Goal: Transaction & Acquisition: Download file/media

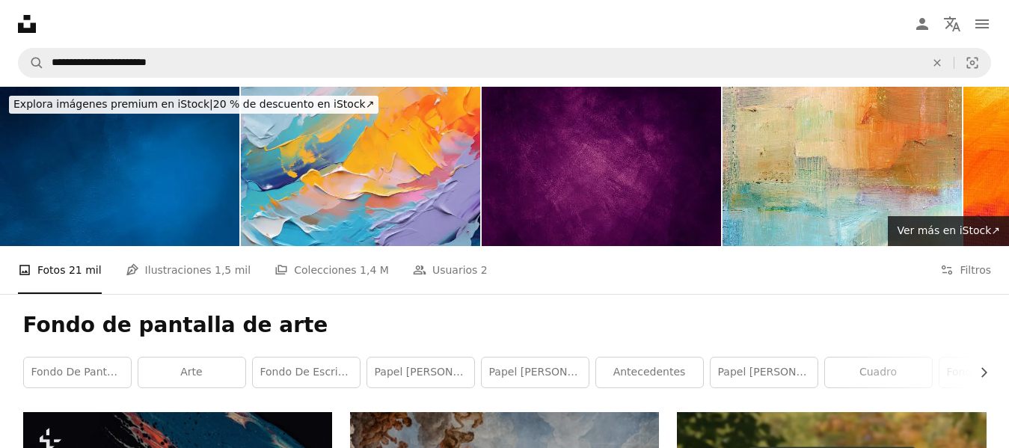
click at [19, 14] on button "An X shape" at bounding box center [15, 15] width 18 height 18
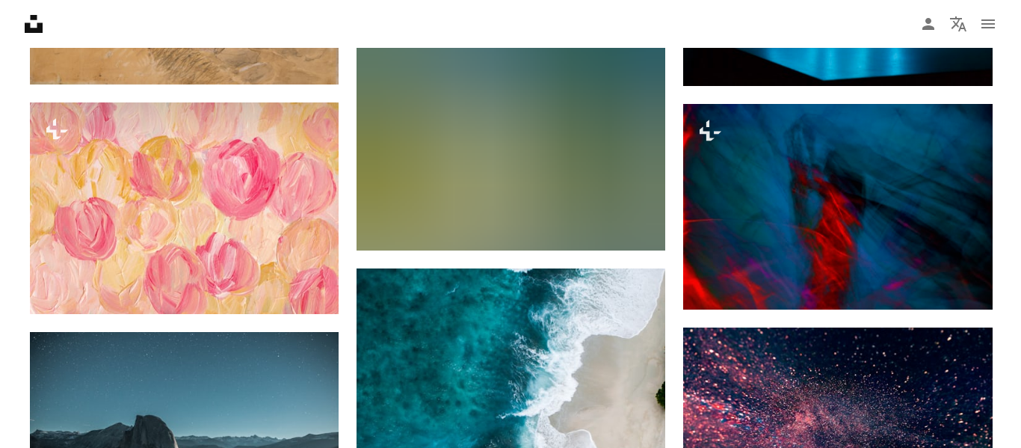
scroll to position [14618, 0]
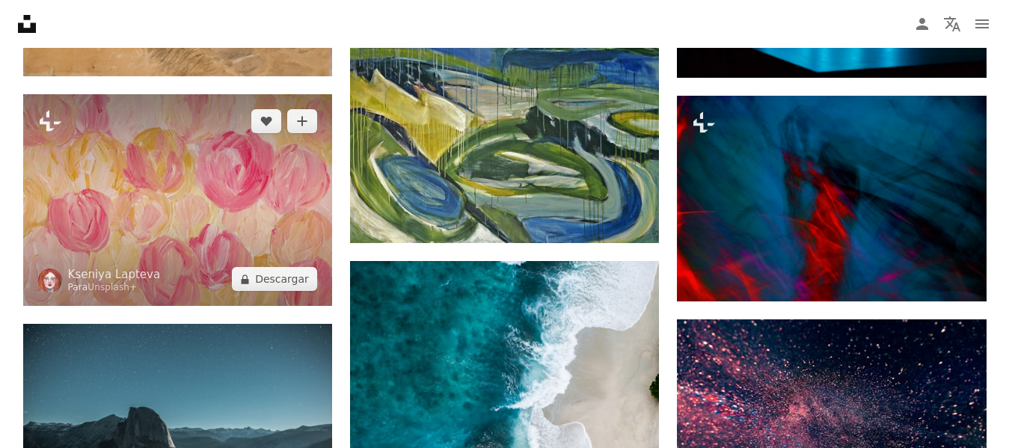
click at [268, 202] on img at bounding box center [177, 200] width 309 height 212
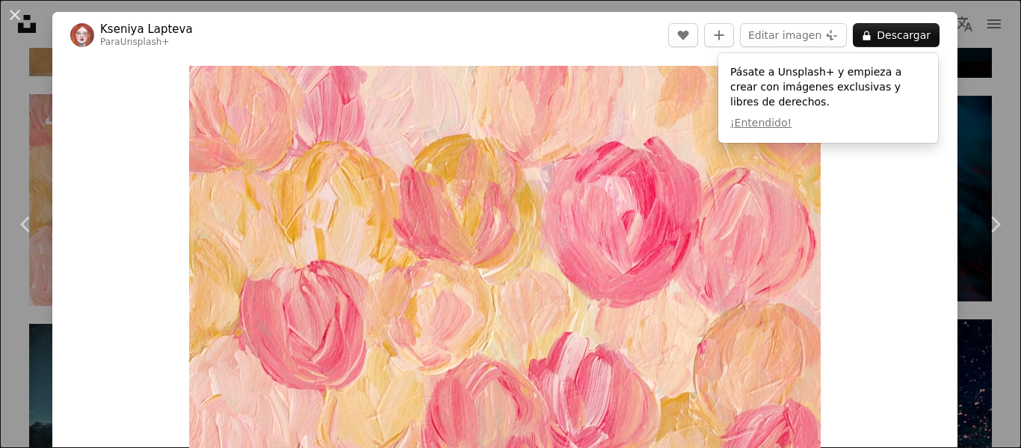
drag, startPoint x: 1016, startPoint y: 215, endPoint x: 1021, endPoint y: 236, distance: 21.4
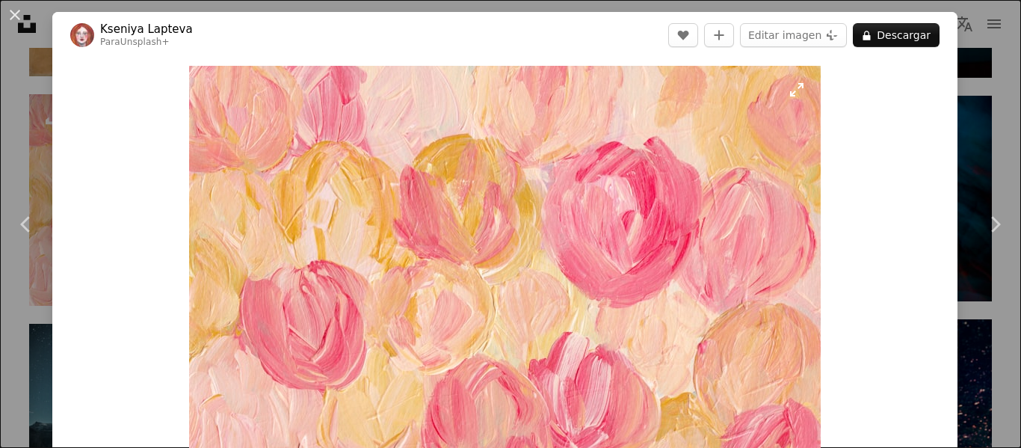
click at [640, 210] on img "Ampliar en esta imagen" at bounding box center [505, 283] width 632 height 434
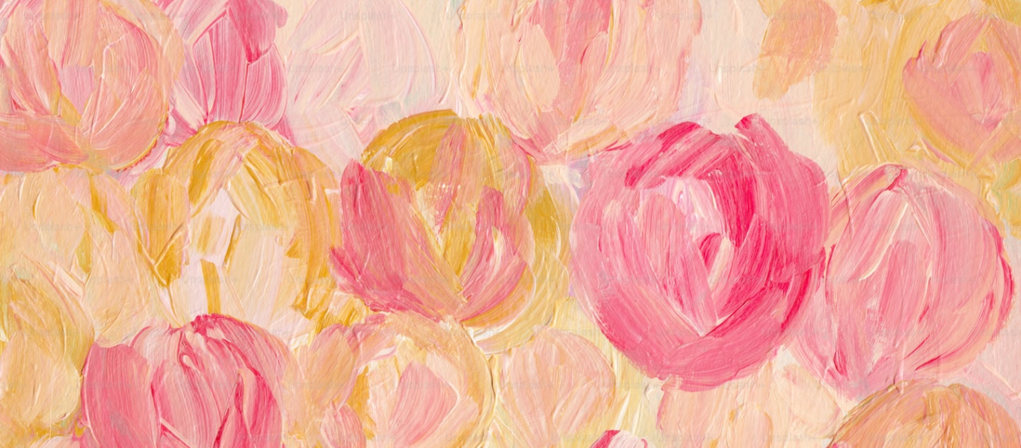
scroll to position [123, 0]
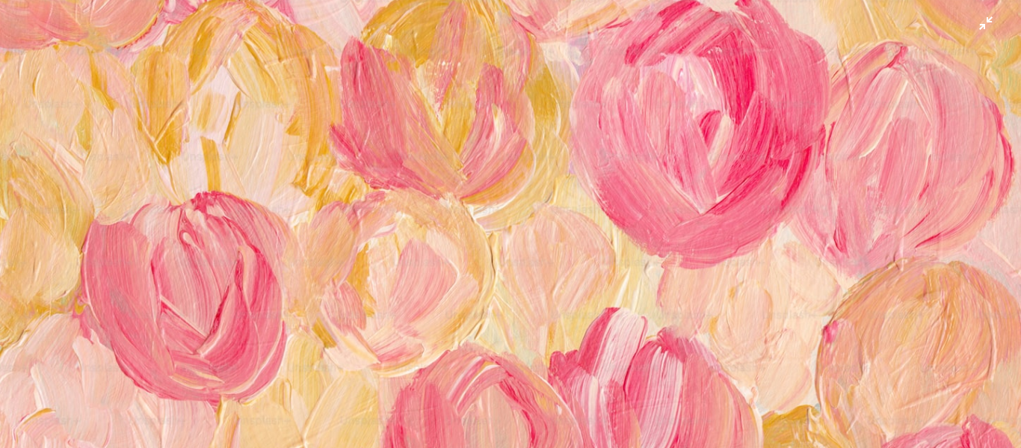
click at [641, 183] on img "Reducir el zoom en esta imagen" at bounding box center [510, 228] width 1023 height 702
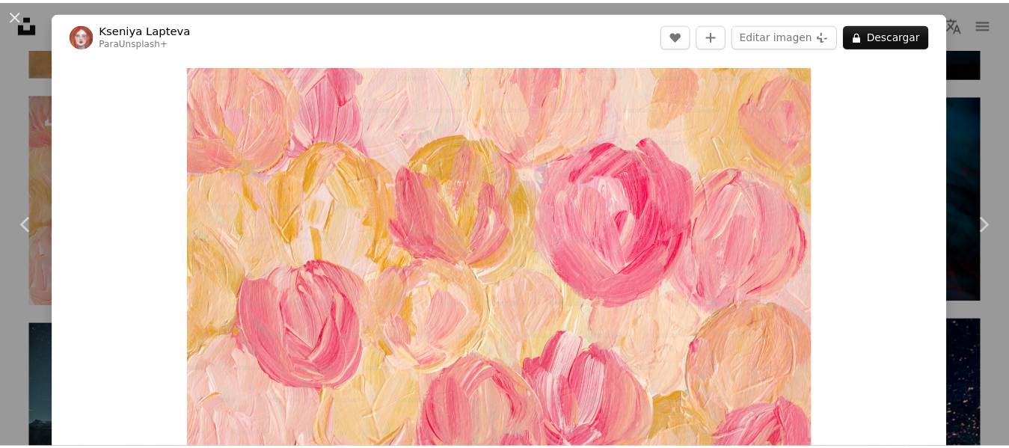
scroll to position [52, 0]
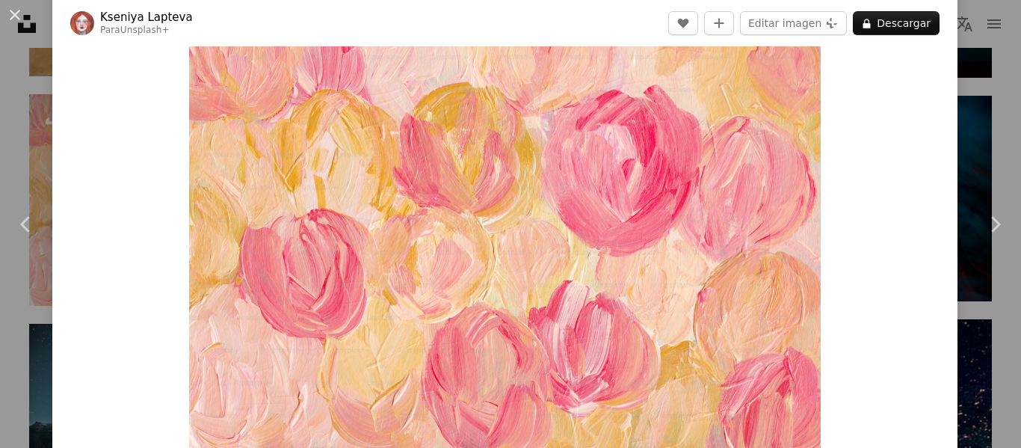
drag, startPoint x: 870, startPoint y: 308, endPoint x: 870, endPoint y: 228, distance: 80.0
click at [870, 228] on div "Zoom in" at bounding box center [505, 231] width 906 height 449
click at [911, 25] on button "A lock Descargar" at bounding box center [896, 23] width 87 height 24
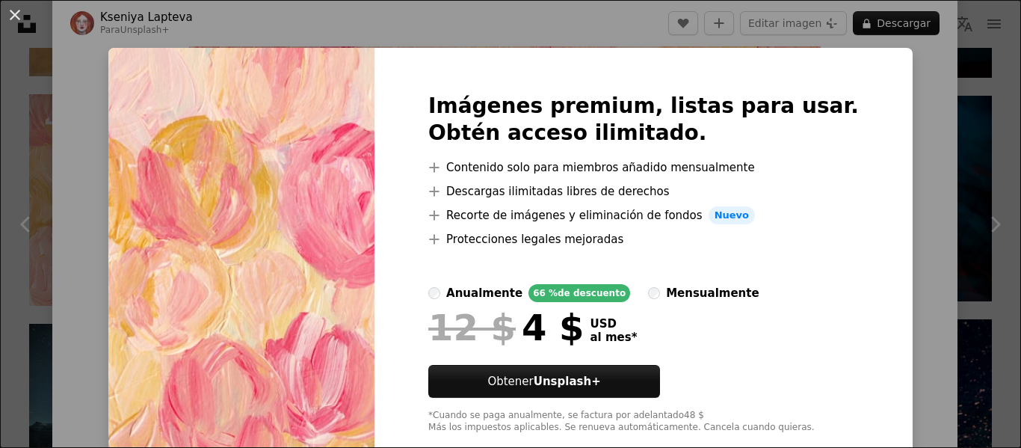
click at [885, 166] on div "An X shape Imágenes premium, listas para usar. Obtén acceso ilimitado. A plus s…" at bounding box center [510, 224] width 1021 height 448
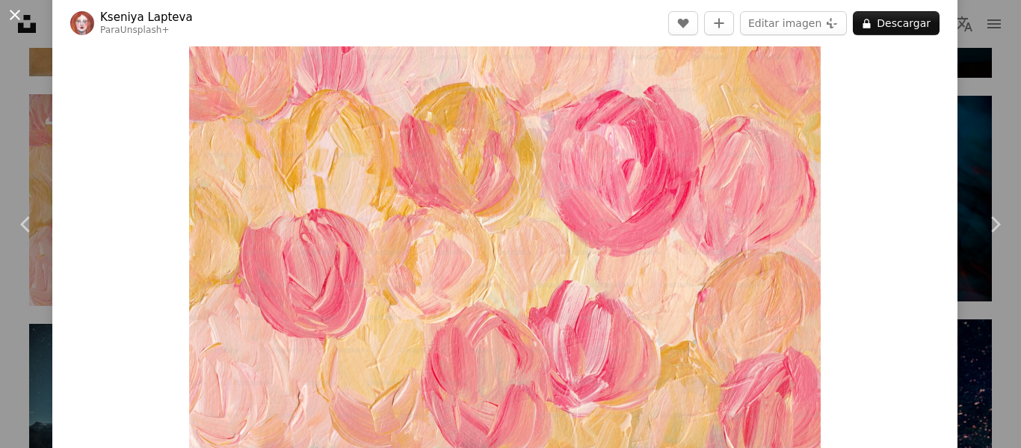
click at [21, 10] on button "An X shape" at bounding box center [15, 15] width 18 height 18
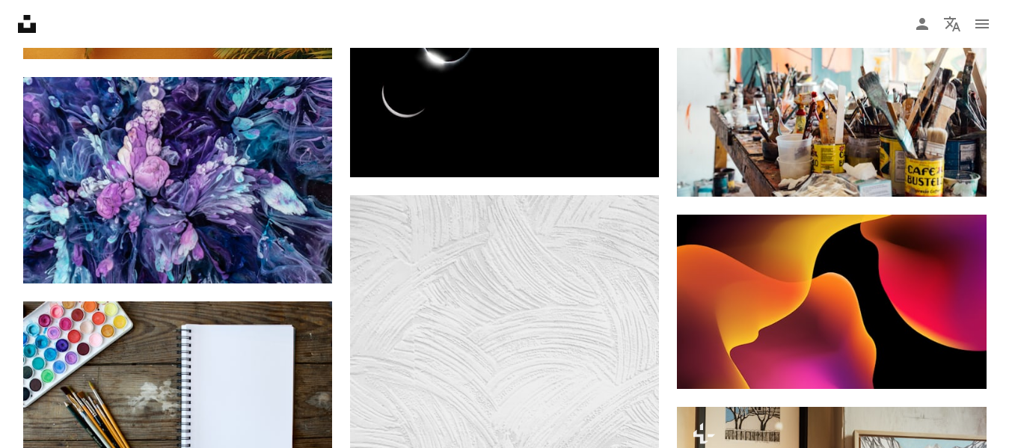
scroll to position [19733, 0]
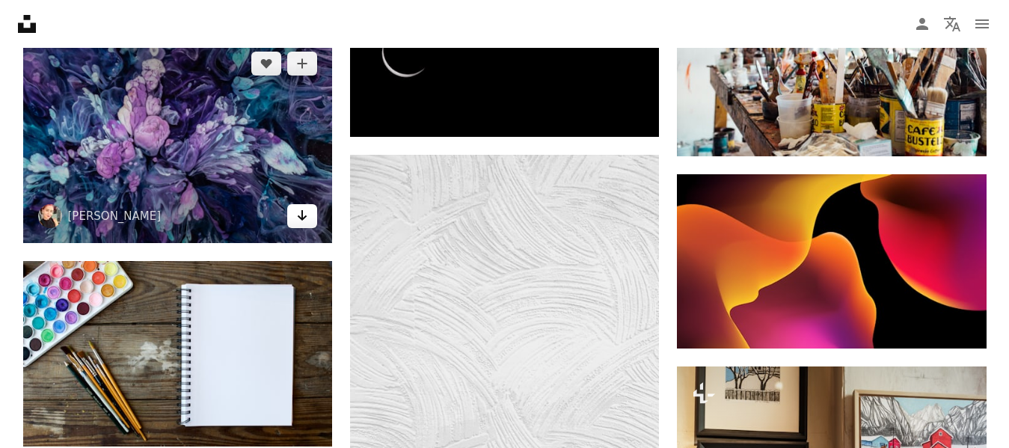
click at [301, 218] on icon "Descargar" at bounding box center [303, 215] width 10 height 10
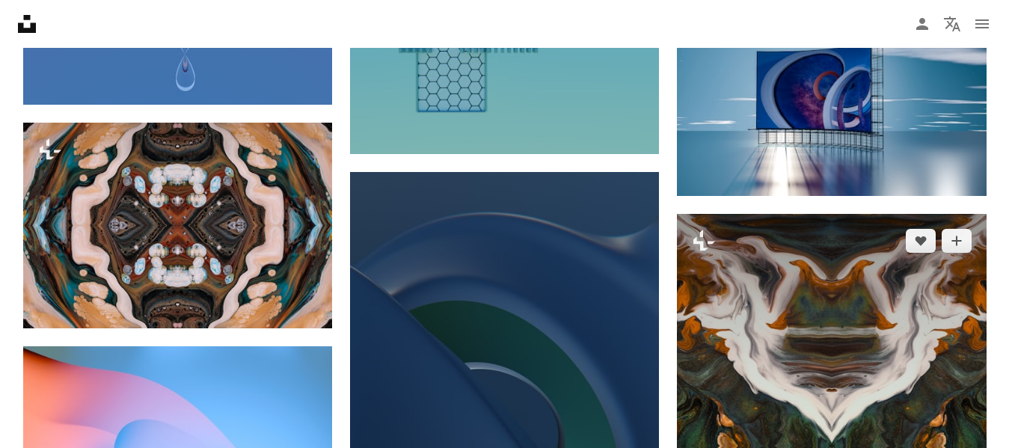
scroll to position [85409, 0]
